Goal: Transaction & Acquisition: Purchase product/service

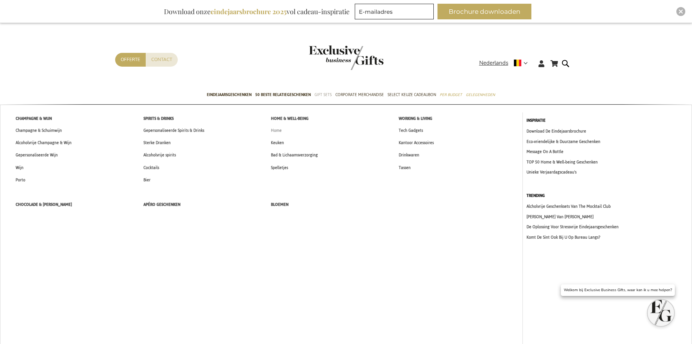
click at [280, 128] on span "Home" at bounding box center [276, 131] width 11 height 8
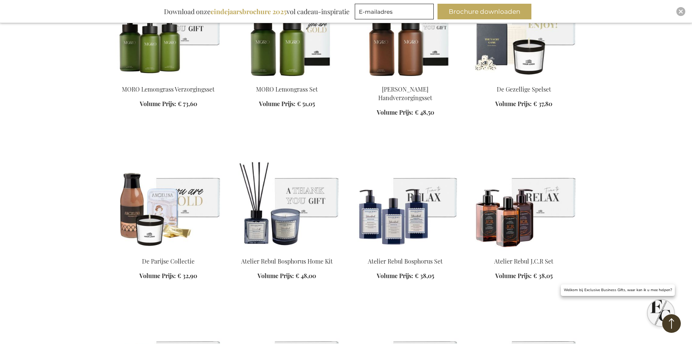
scroll to position [335, 0]
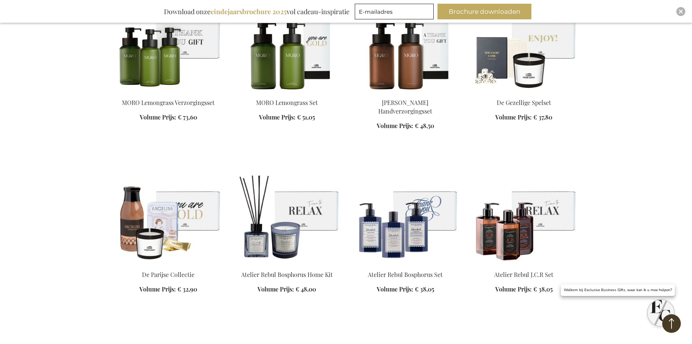
click at [420, 239] on img at bounding box center [405, 212] width 107 height 104
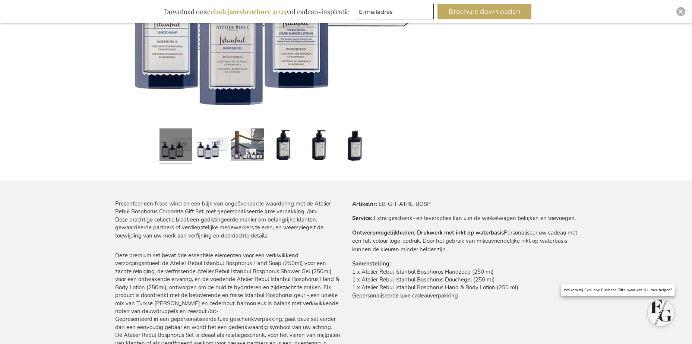
scroll to position [298, 0]
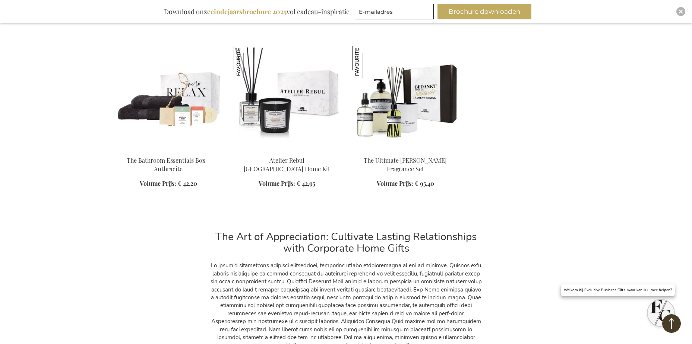
scroll to position [1316, 0]
